Goal: Transaction & Acquisition: Purchase product/service

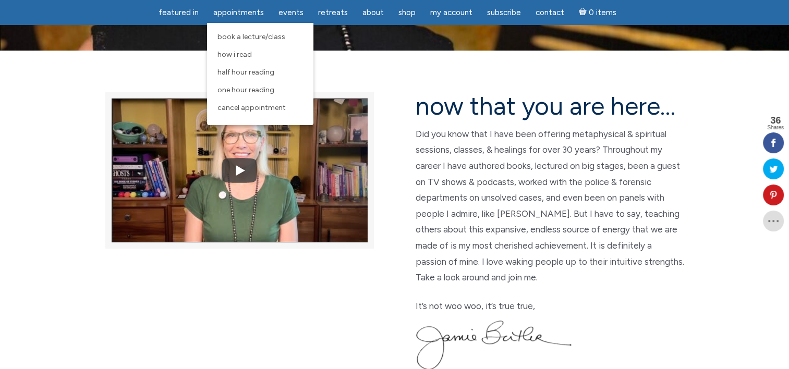
scroll to position [241, 0]
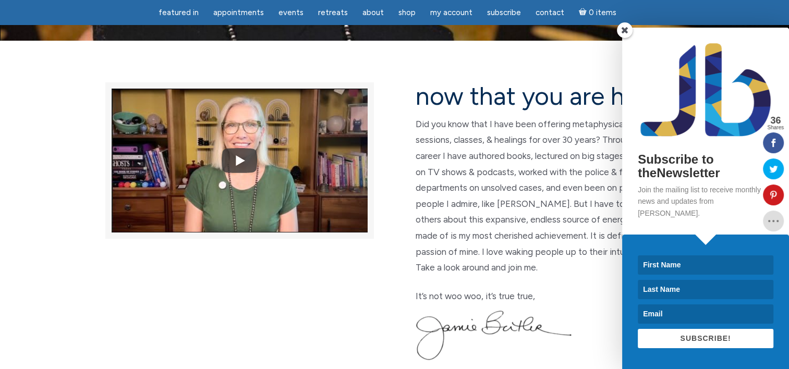
click at [651, 266] on input at bounding box center [705, 264] width 136 height 19
type input "[PERSON_NAME]"
type input "Vegrichtová"
type input "[PERSON_NAME][EMAIL_ADDRESS][DOMAIN_NAME]"
click at [673, 339] on button "SUBSCRIBE!" at bounding box center [705, 338] width 136 height 19
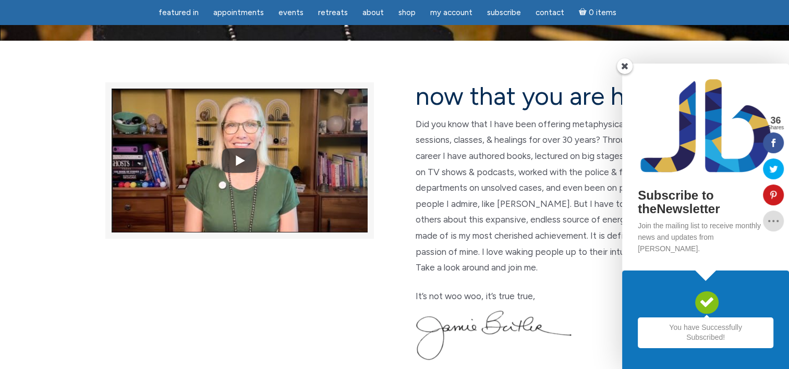
click at [625, 74] on span at bounding box center [625, 66] width 16 height 16
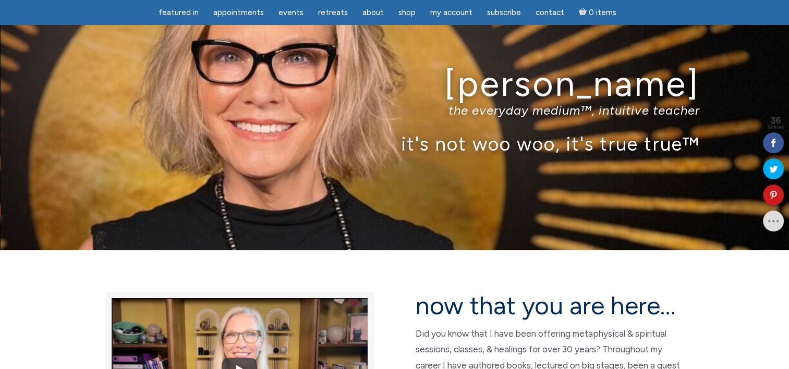
scroll to position [0, 0]
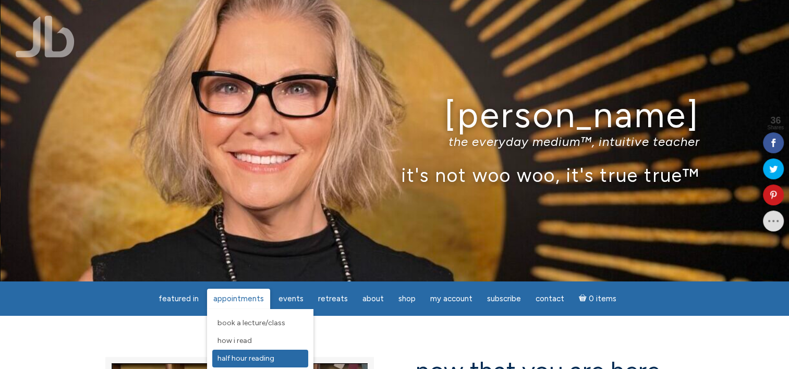
click at [260, 363] on link "Half Hour Reading" at bounding box center [260, 359] width 96 height 18
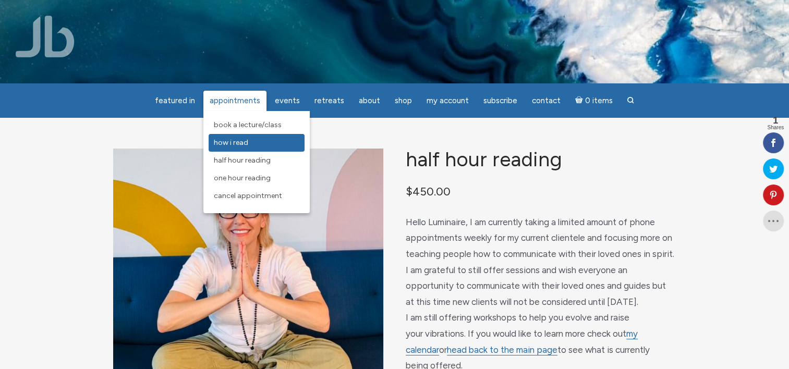
click at [248, 147] on span "How I Read" at bounding box center [231, 142] width 34 height 9
